Goal: Browse casually

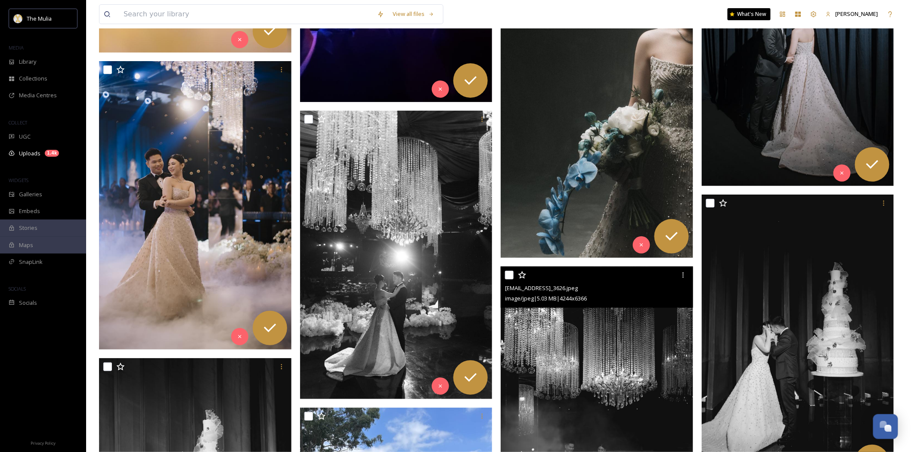
scroll to position [4066, 0]
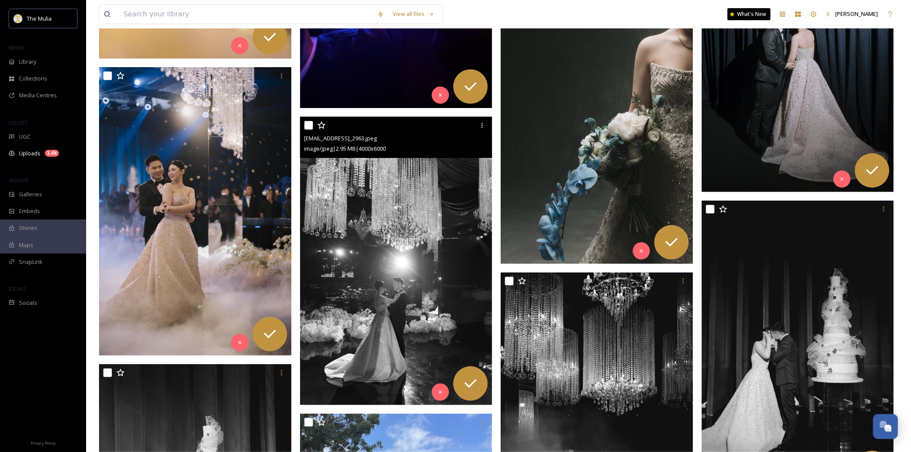
click at [436, 198] on img at bounding box center [396, 261] width 192 height 289
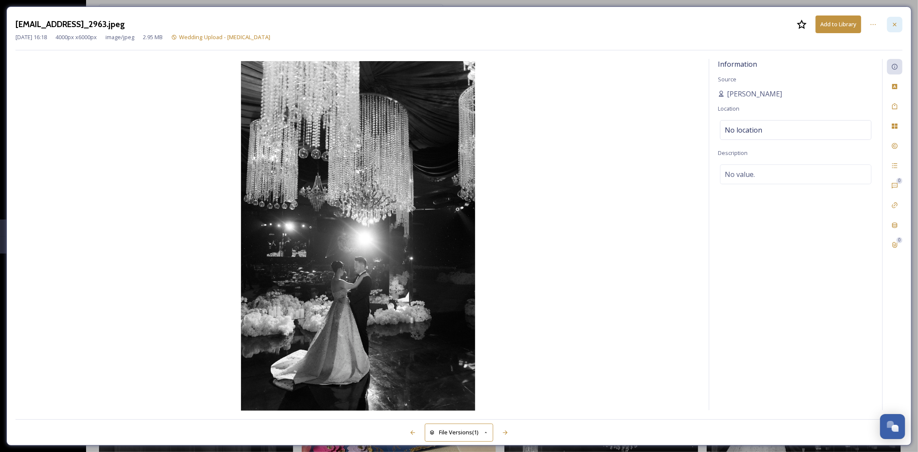
click at [892, 24] on icon at bounding box center [895, 24] width 7 height 7
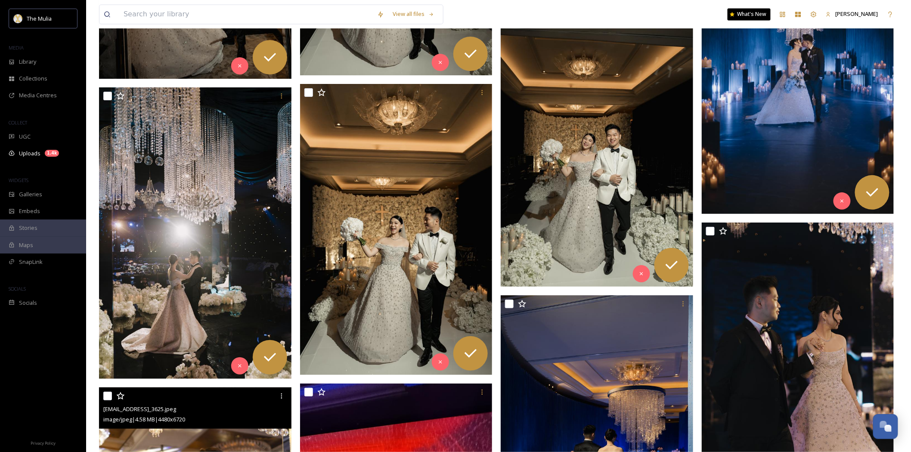
scroll to position [3444, 0]
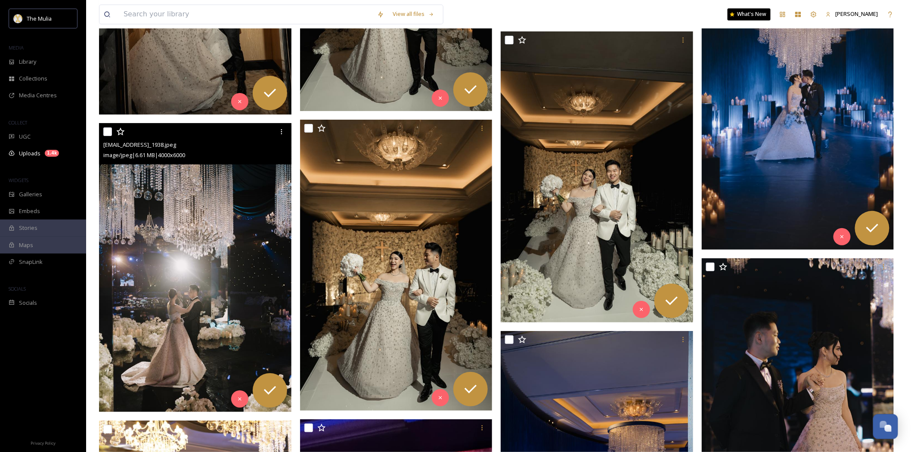
click at [255, 242] on img at bounding box center [195, 267] width 192 height 289
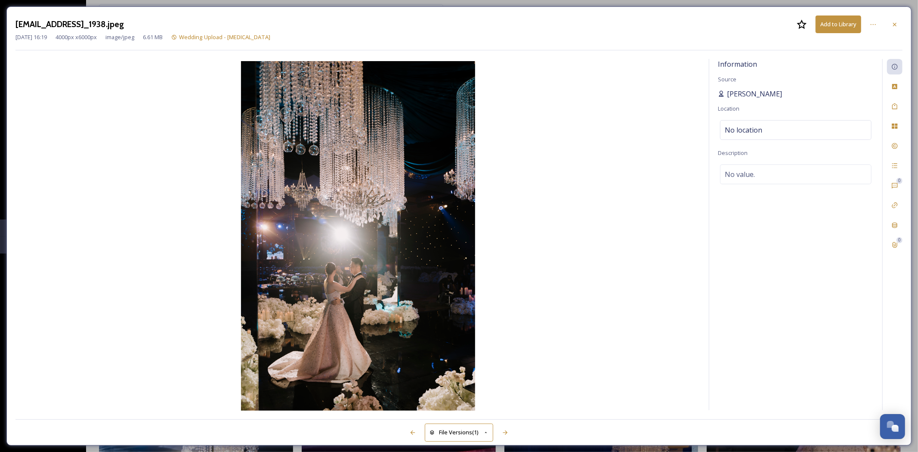
drag, startPoint x: 828, startPoint y: 95, endPoint x: 735, endPoint y: 93, distance: 92.6
click at [725, 93] on div "[PERSON_NAME]" at bounding box center [796, 94] width 156 height 10
copy span "[PERSON_NAME]"
click at [892, 23] on icon at bounding box center [895, 24] width 7 height 7
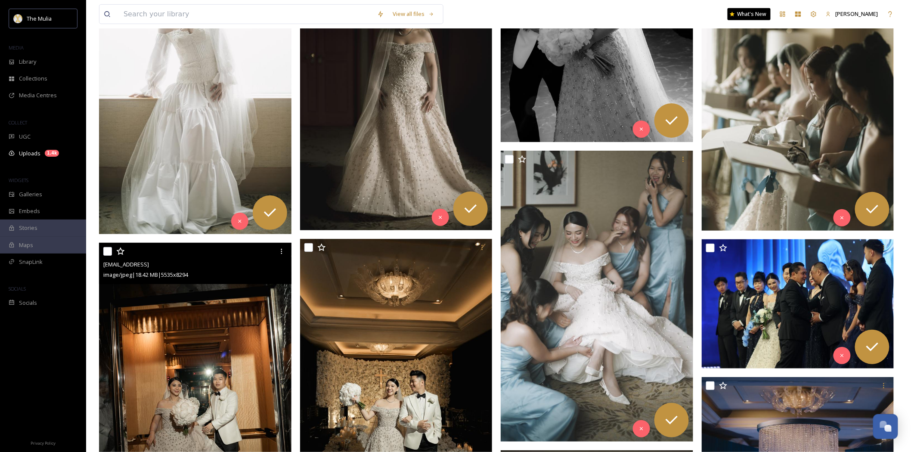
scroll to position [3013, 0]
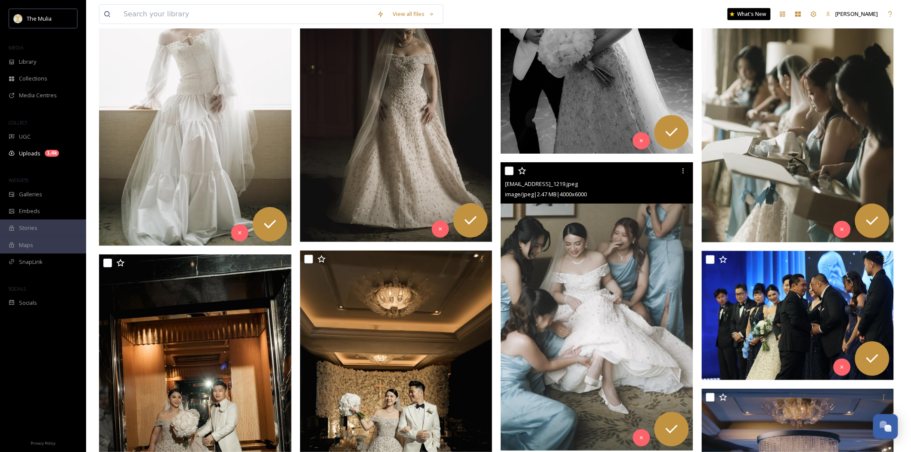
click at [583, 235] on img at bounding box center [597, 306] width 192 height 289
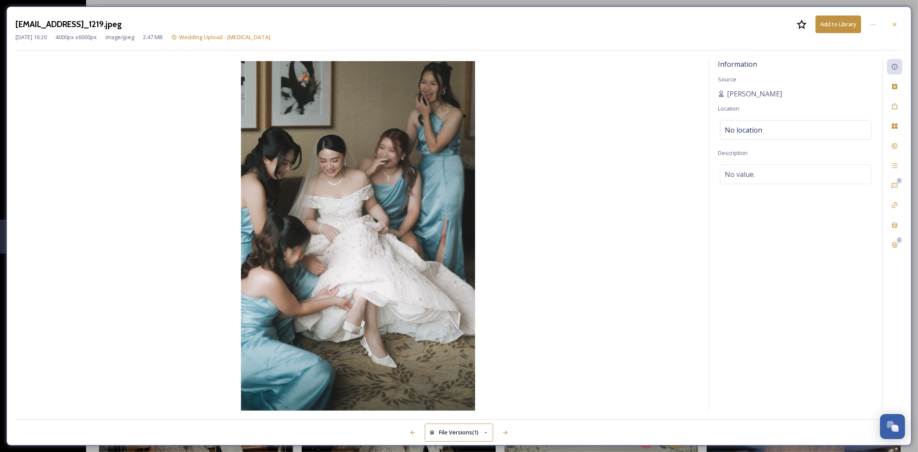
click at [898, 28] on icon at bounding box center [895, 24] width 7 height 7
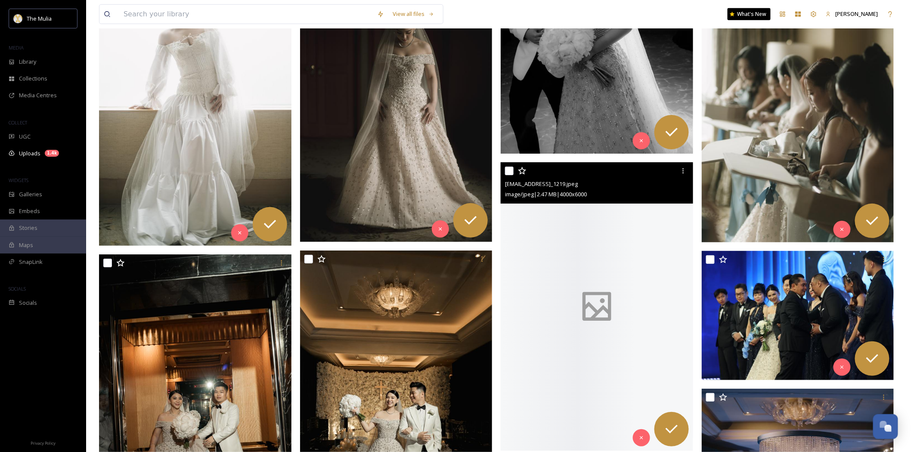
click at [896, 25] on div "View all files What's [GEOGRAPHIC_DATA][PERSON_NAME]" at bounding box center [498, 14] width 799 height 28
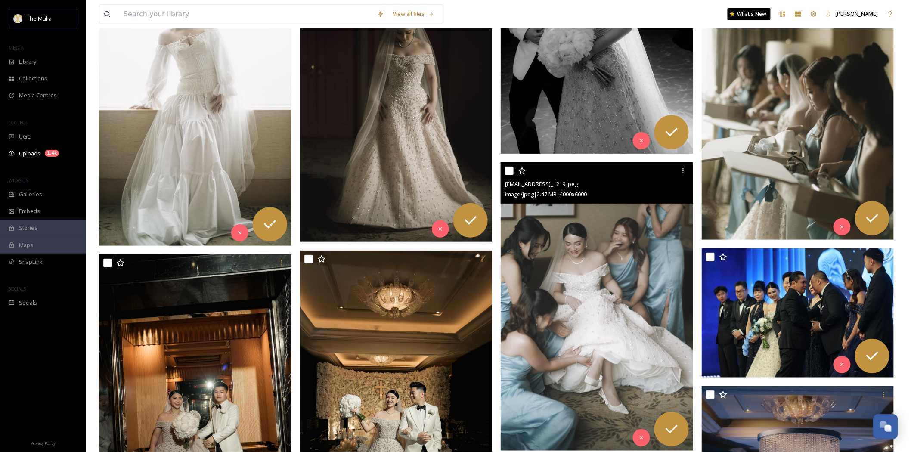
click at [799, 117] on img at bounding box center [798, 95] width 192 height 289
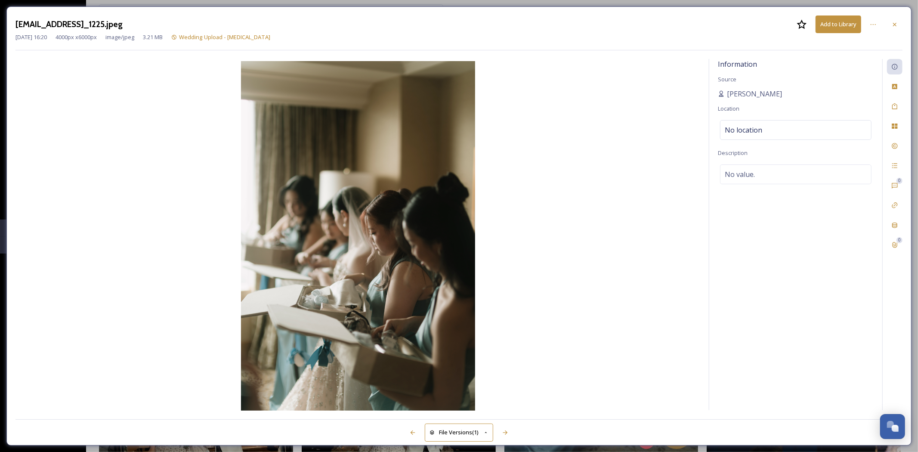
click at [892, 20] on div at bounding box center [894, 24] width 15 height 15
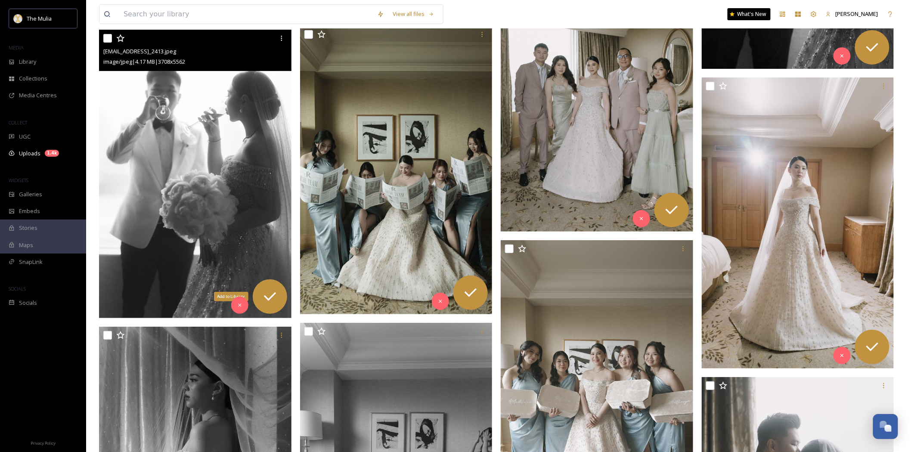
scroll to position [1435, 0]
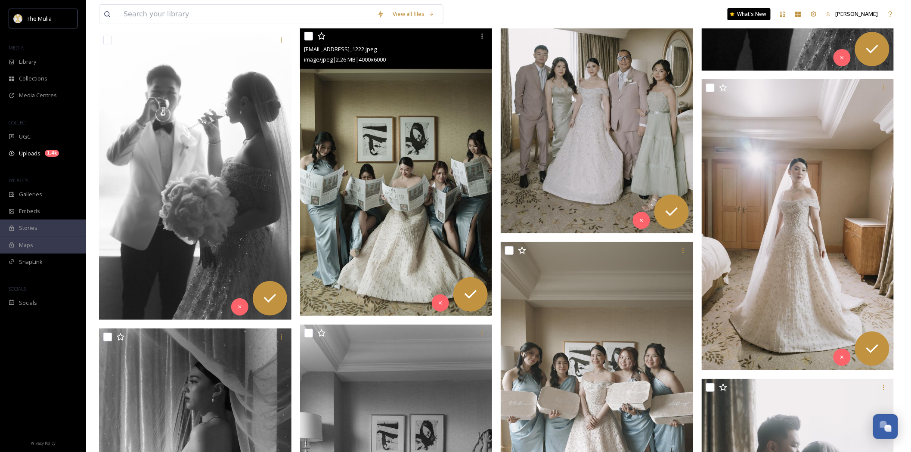
click at [442, 177] on img at bounding box center [396, 172] width 192 height 289
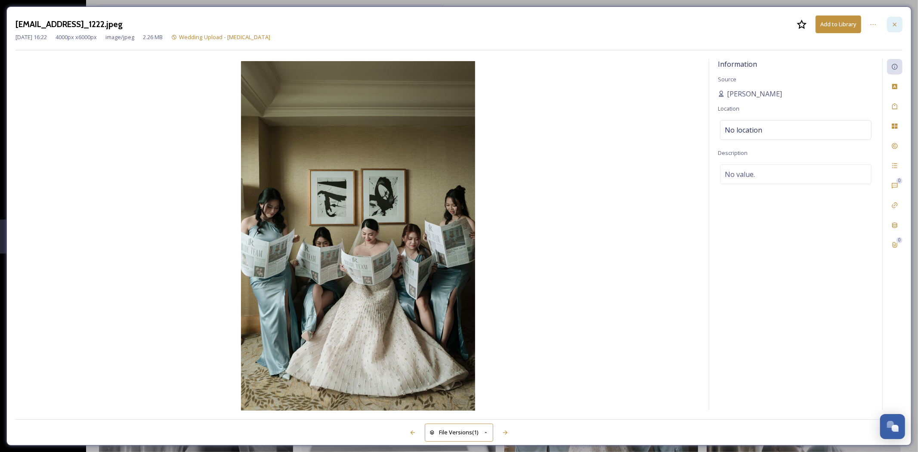
click at [891, 23] on div at bounding box center [894, 24] width 15 height 15
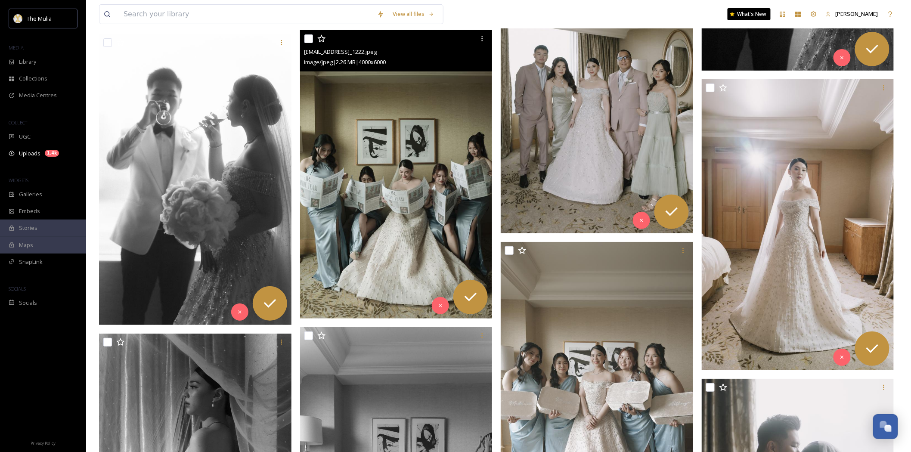
click at [894, 23] on div "View all files What's [GEOGRAPHIC_DATA][PERSON_NAME]" at bounding box center [498, 14] width 799 height 28
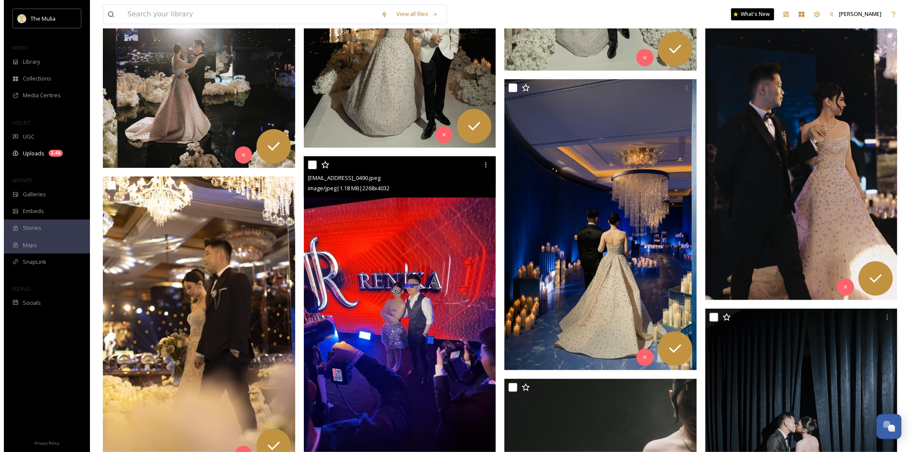
scroll to position [4066, 0]
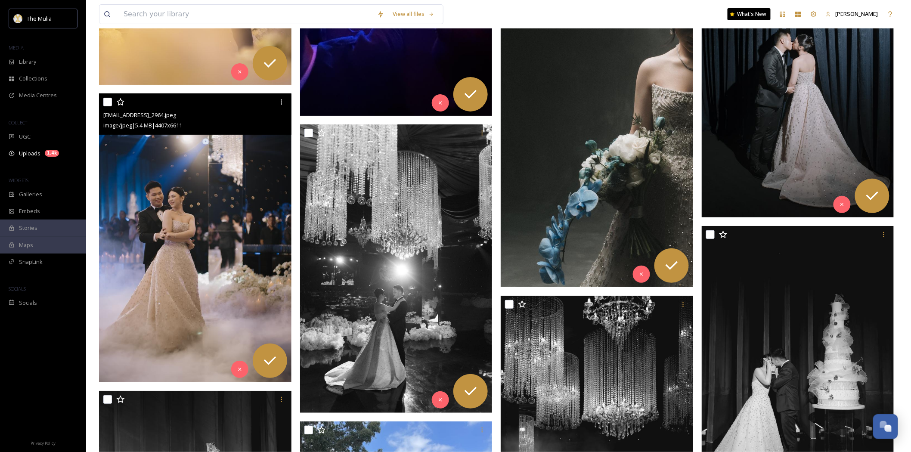
click at [246, 210] on img at bounding box center [195, 238] width 192 height 289
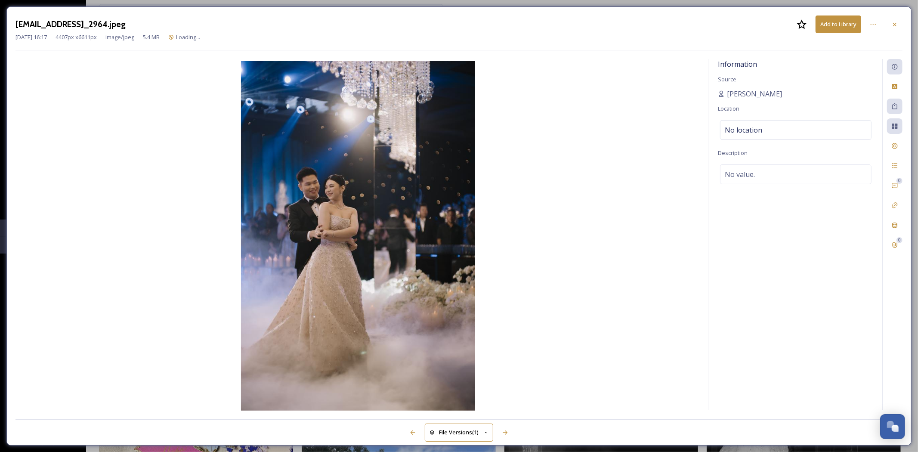
click at [390, 155] on img at bounding box center [357, 236] width 685 height 351
drag, startPoint x: 390, startPoint y: 155, endPoint x: 587, endPoint y: 169, distance: 198.0
click at [587, 169] on img at bounding box center [357, 236] width 685 height 351
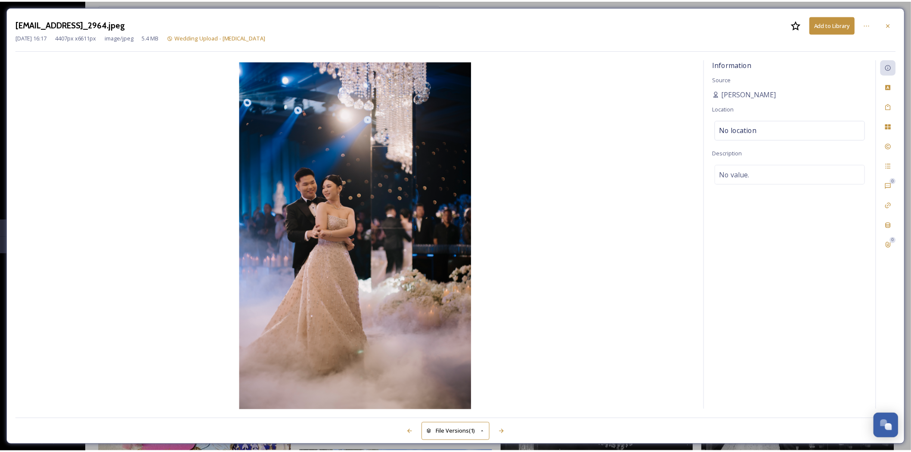
scroll to position [4073, 0]
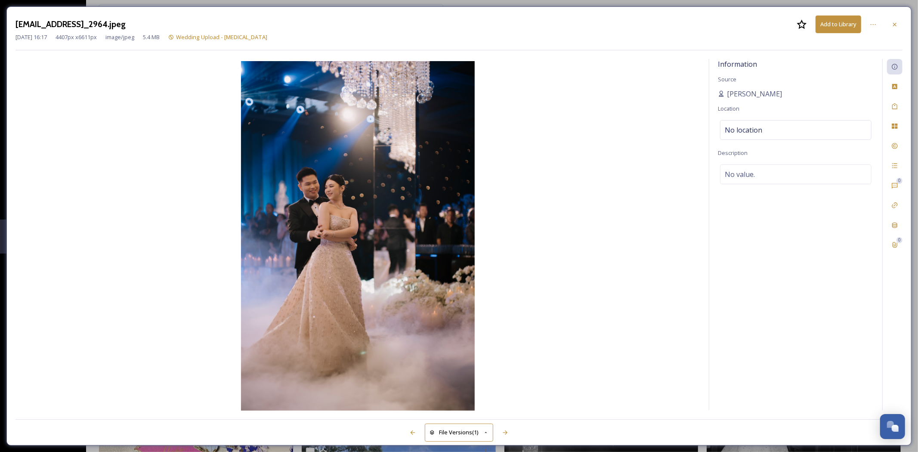
click at [888, 25] on div at bounding box center [894, 24] width 15 height 15
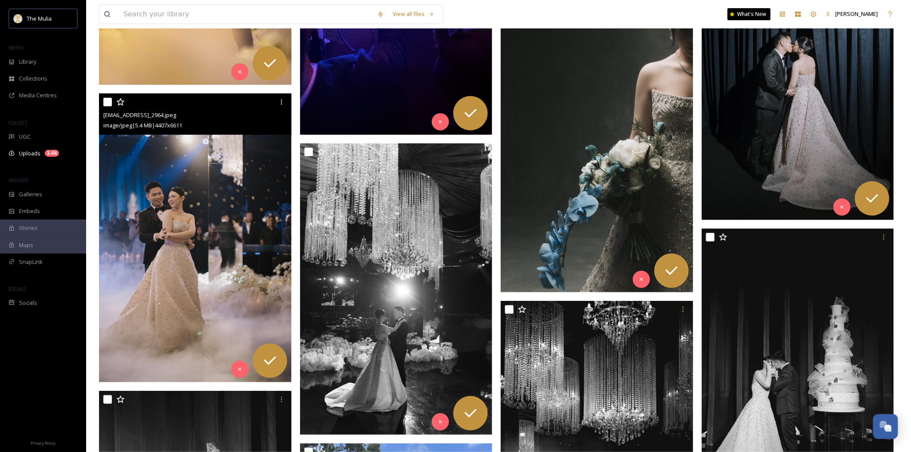
click at [892, 24] on div "View all files What's [GEOGRAPHIC_DATA][PERSON_NAME]" at bounding box center [498, 14] width 799 height 28
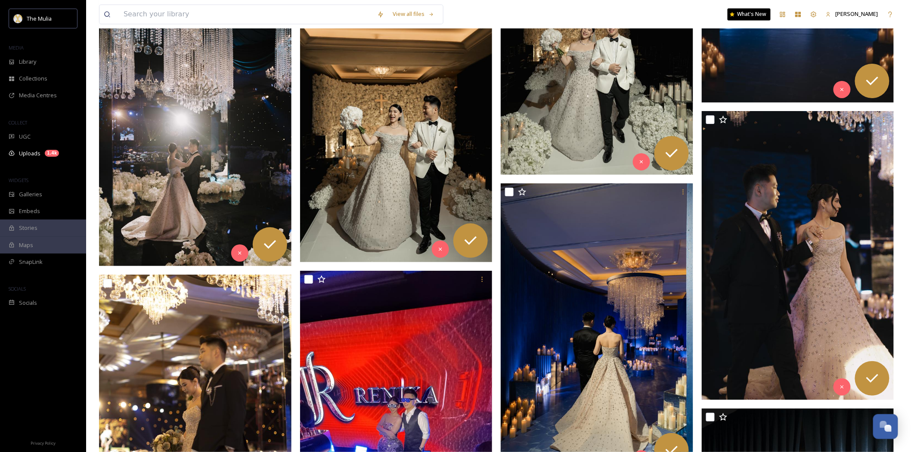
scroll to position [3752, 0]
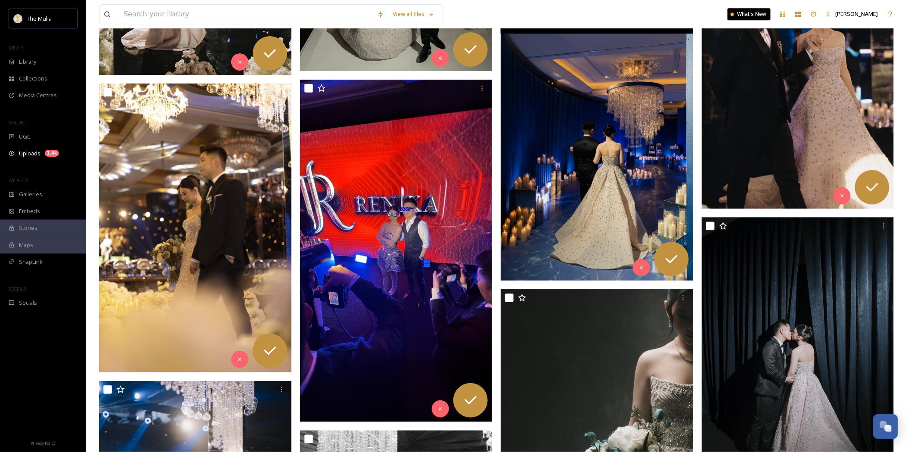
click at [585, 242] on img at bounding box center [597, 136] width 192 height 288
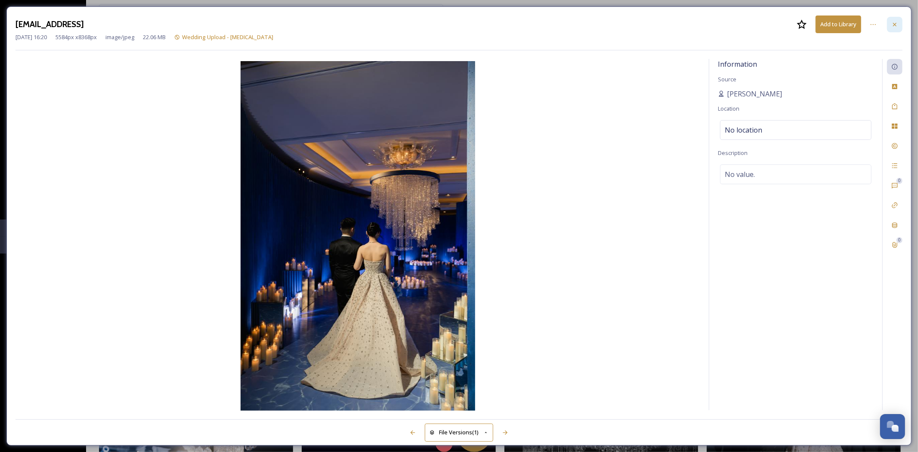
click at [896, 19] on div at bounding box center [894, 24] width 15 height 15
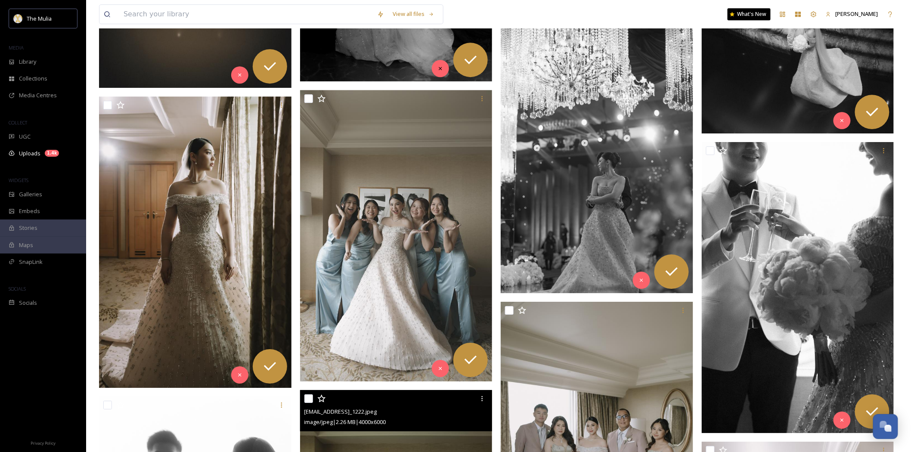
scroll to position [1073, 0]
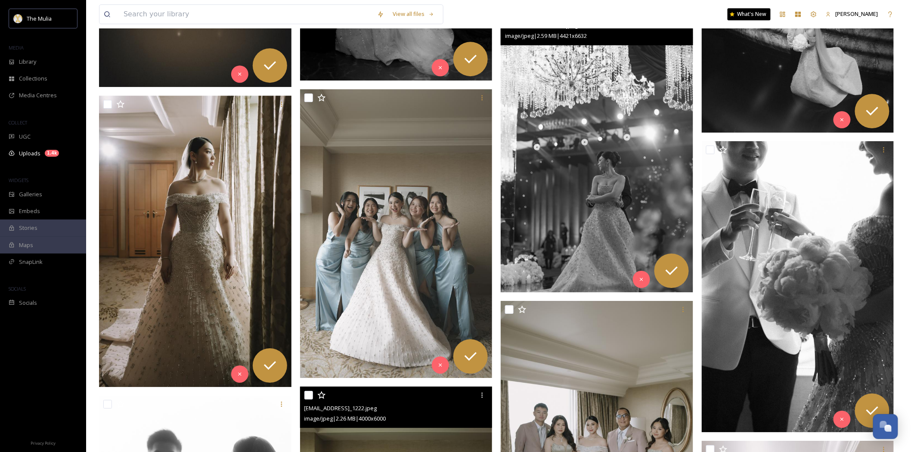
click at [636, 163] on img at bounding box center [597, 148] width 192 height 289
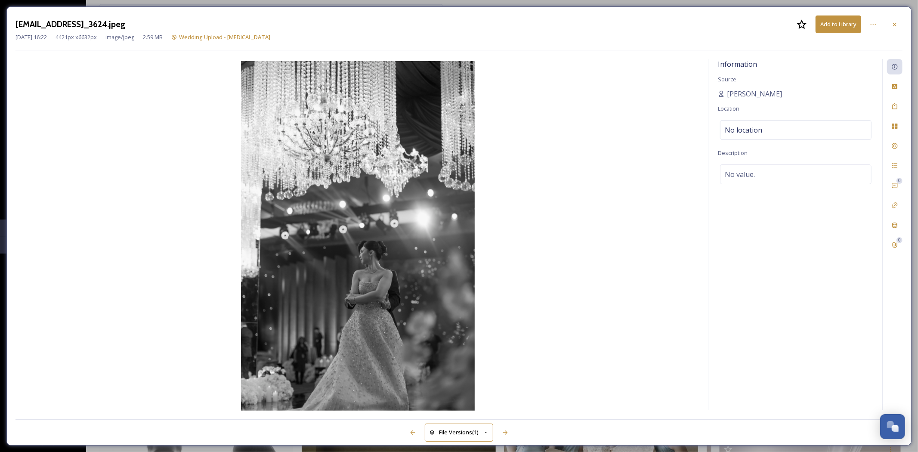
click at [895, 25] on icon at bounding box center [895, 24] width 7 height 7
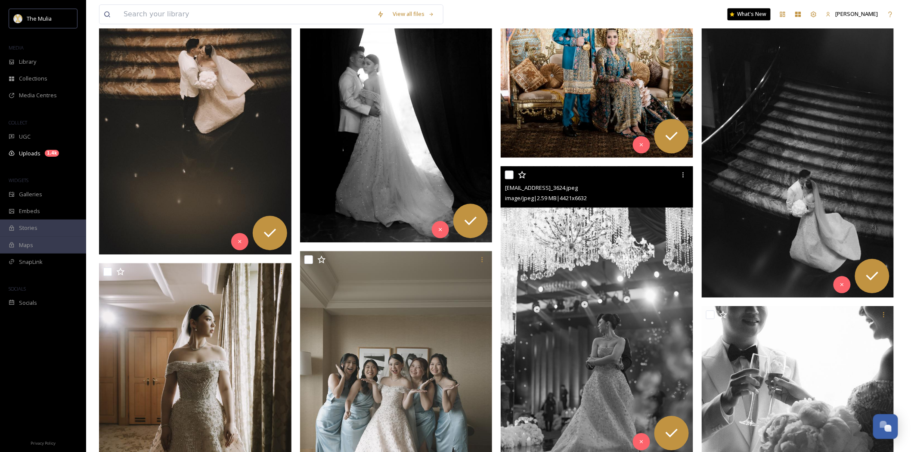
scroll to position [765, 0]
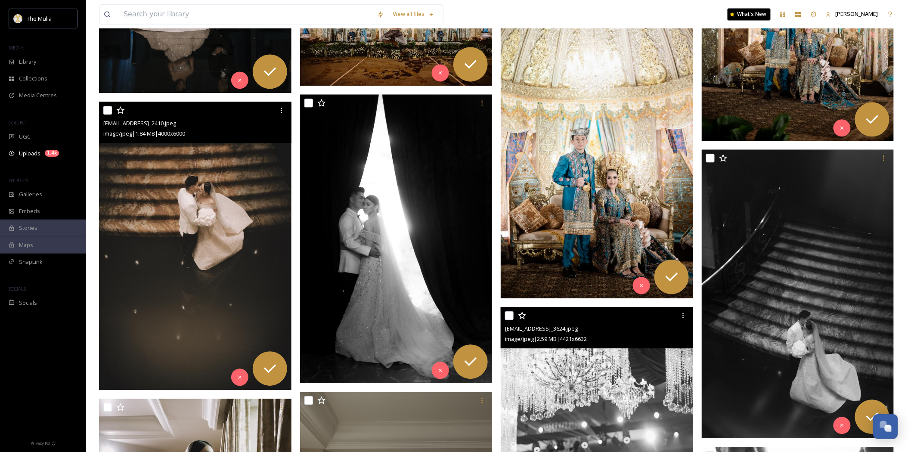
click at [212, 172] on img at bounding box center [195, 246] width 192 height 289
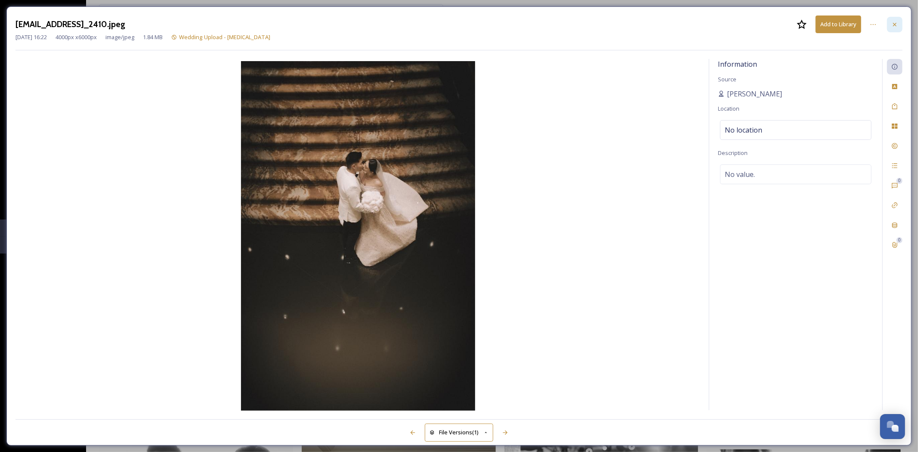
click at [892, 24] on icon at bounding box center [895, 24] width 7 height 7
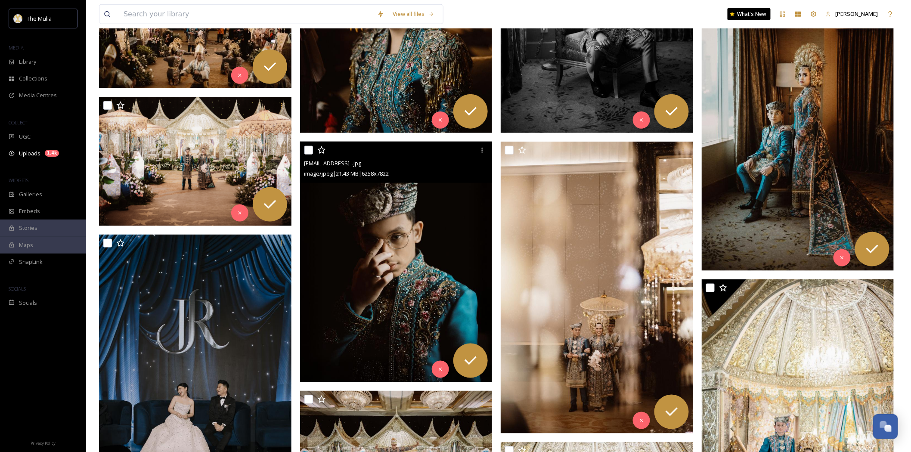
scroll to position [48, 0]
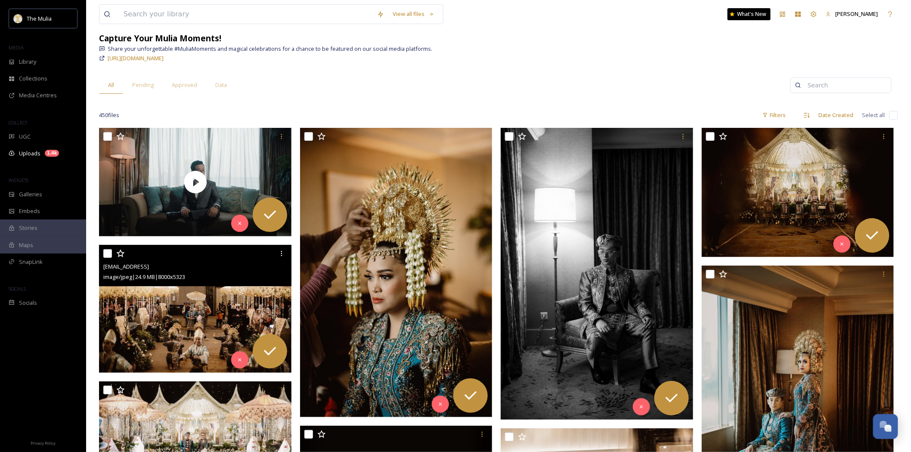
click at [213, 324] on img at bounding box center [195, 309] width 192 height 128
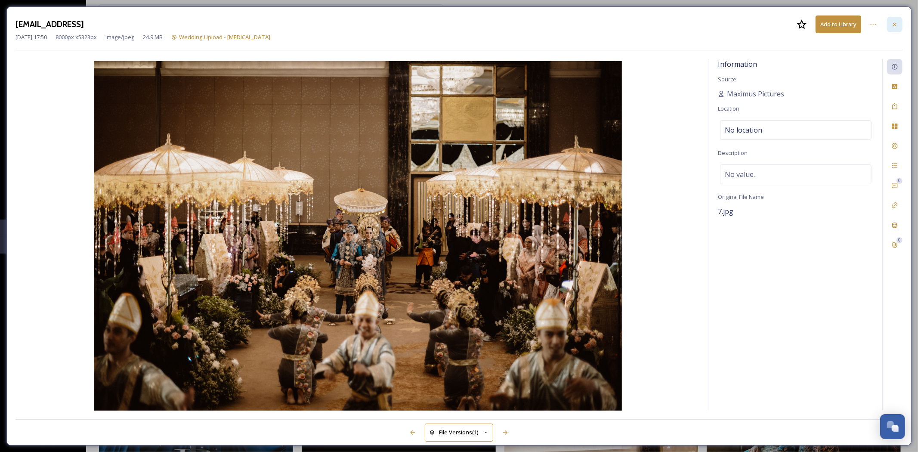
click at [896, 24] on icon at bounding box center [895, 24] width 7 height 7
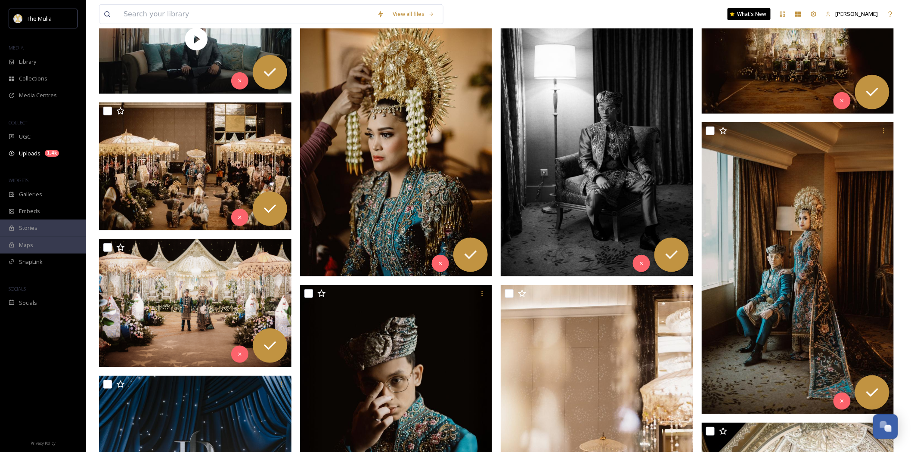
scroll to position [334, 0]
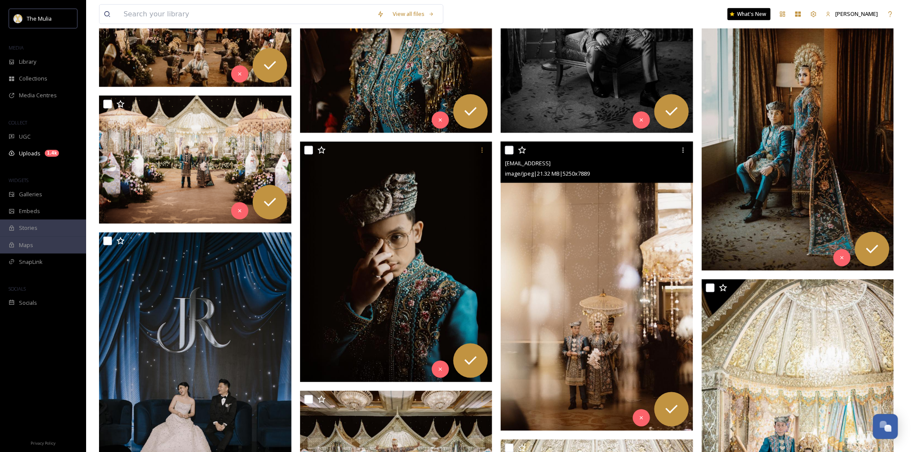
click at [629, 282] on img at bounding box center [597, 286] width 192 height 289
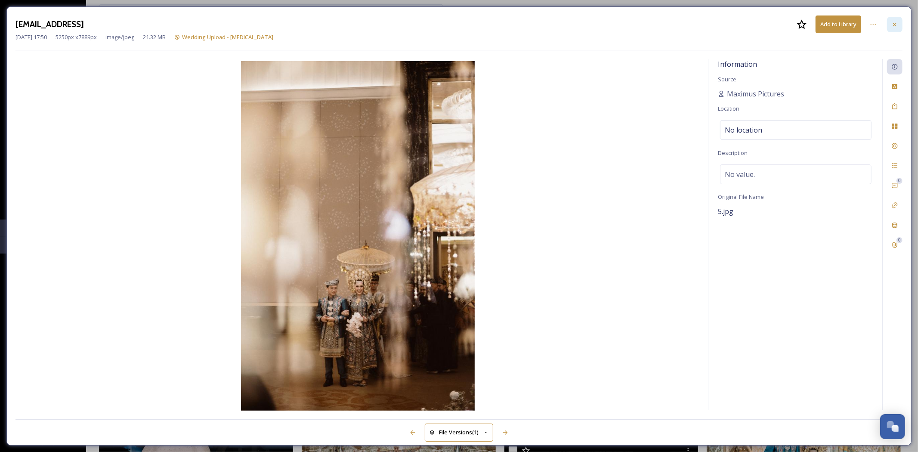
click at [900, 23] on div at bounding box center [894, 24] width 15 height 15
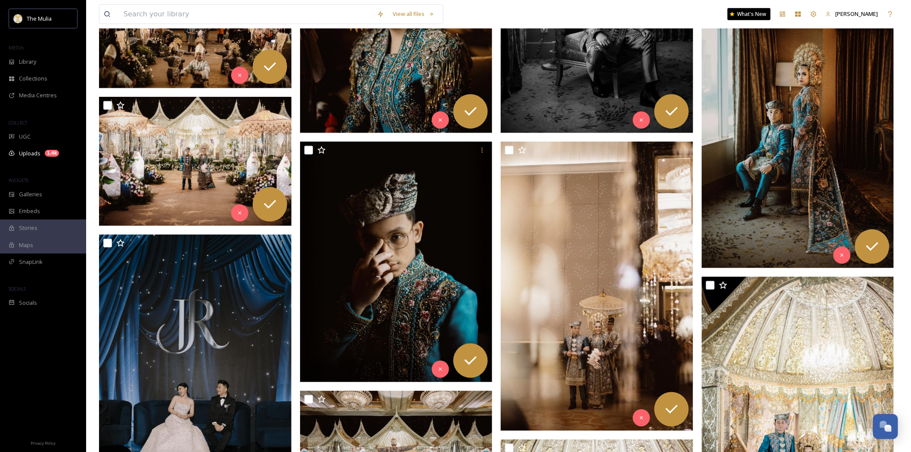
click at [746, 181] on img at bounding box center [798, 123] width 192 height 289
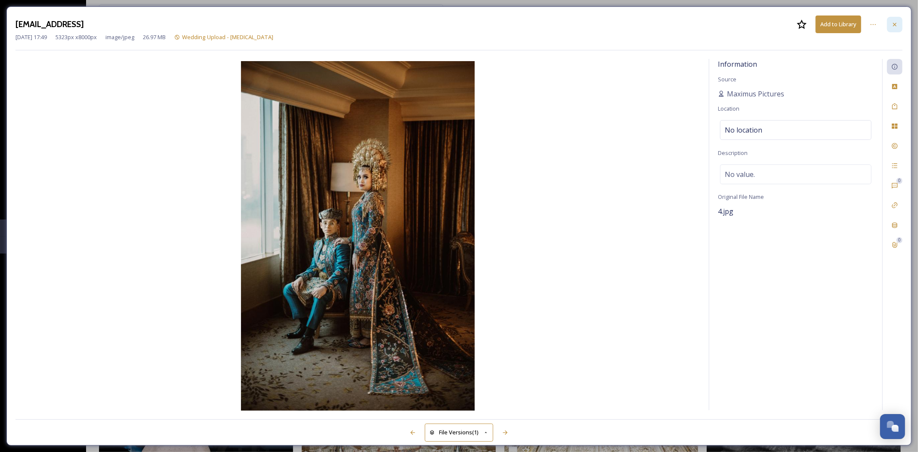
click at [894, 23] on icon at bounding box center [894, 23] width 3 height 3
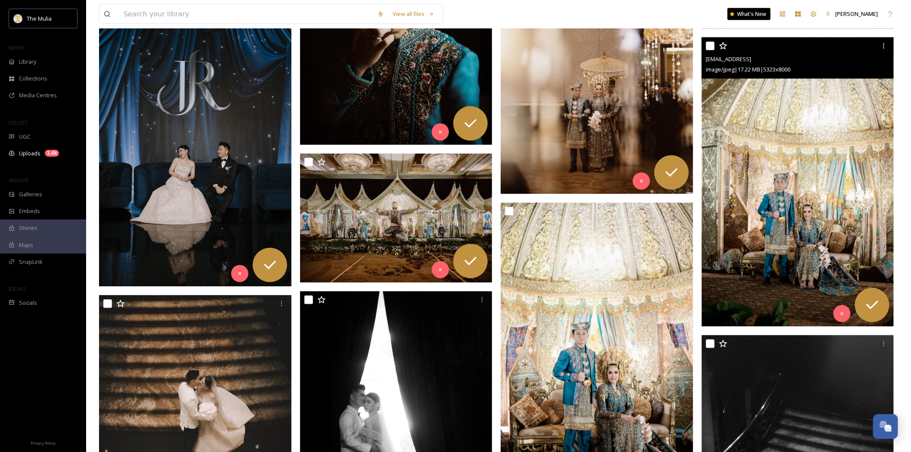
scroll to position [717, 0]
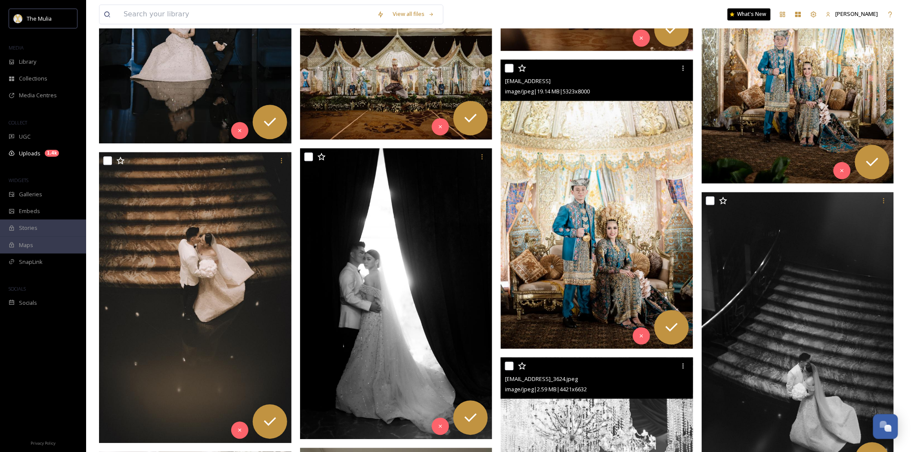
click at [579, 298] on img at bounding box center [597, 203] width 192 height 289
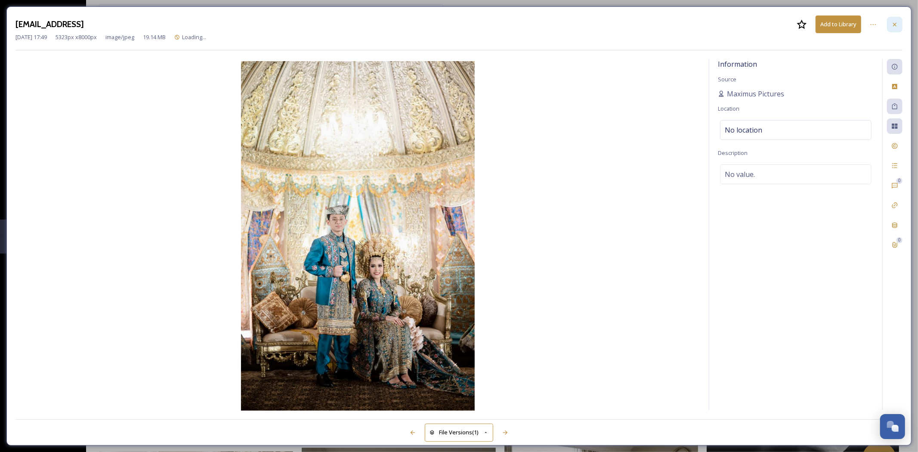
click at [897, 19] on div at bounding box center [894, 24] width 15 height 15
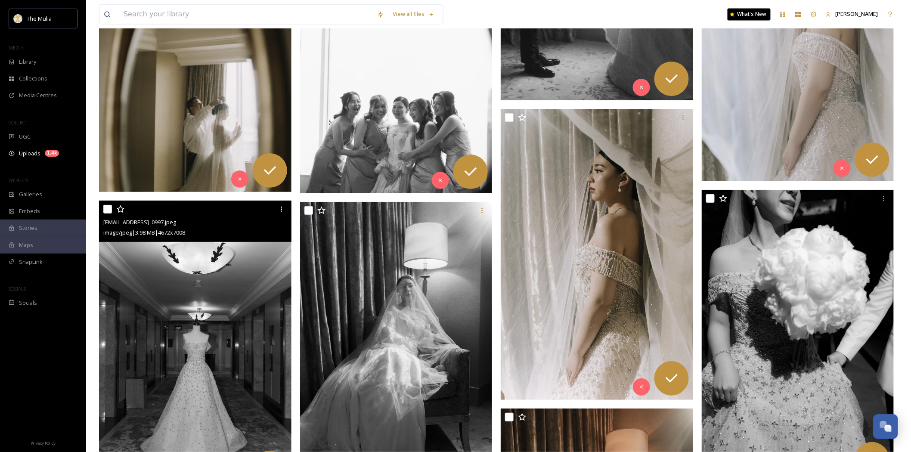
scroll to position [2152, 0]
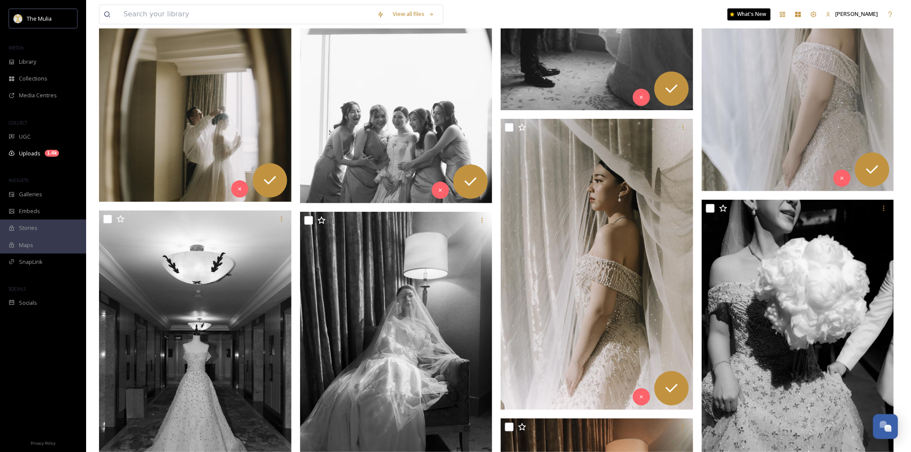
click at [214, 164] on img at bounding box center [195, 57] width 192 height 289
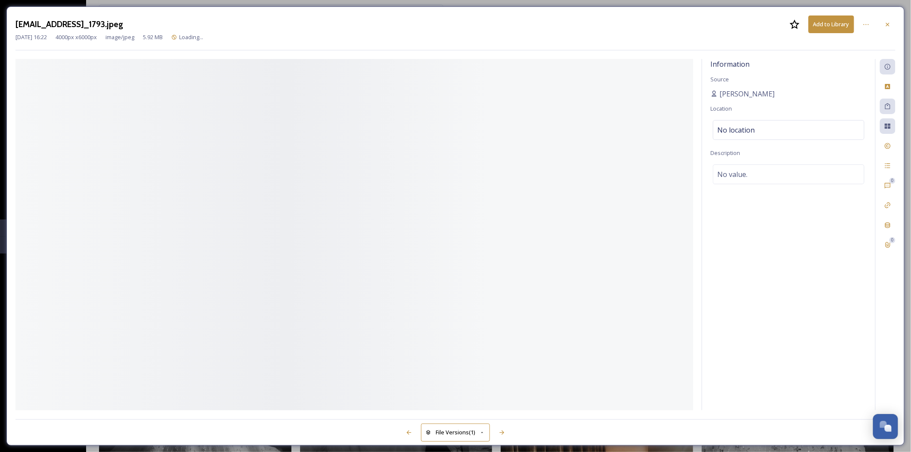
scroll to position [1855, 0]
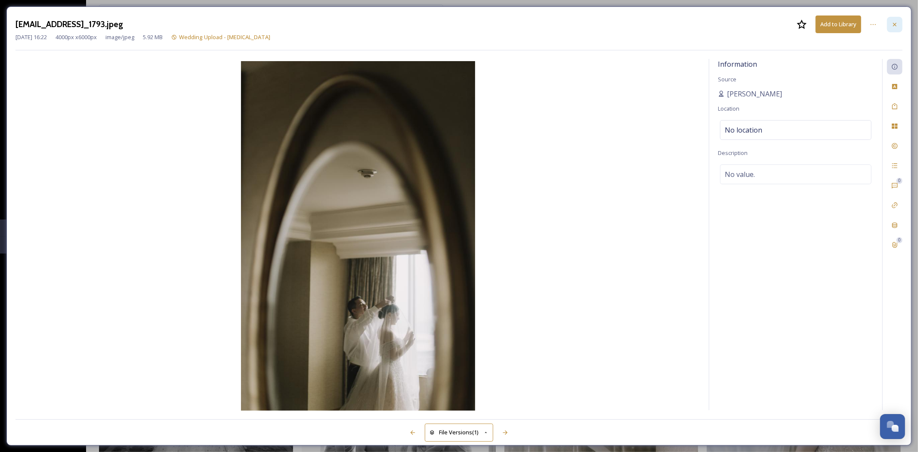
click at [894, 26] on icon at bounding box center [895, 24] width 7 height 7
